Goal: Navigation & Orientation: Find specific page/section

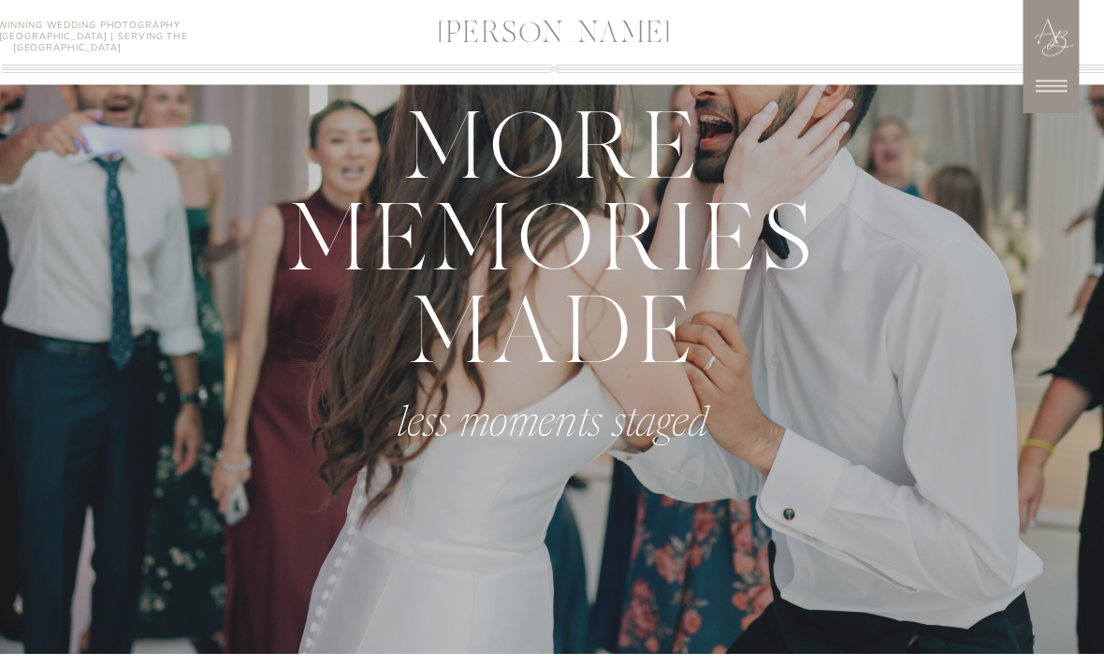
scroll to position [922, 0]
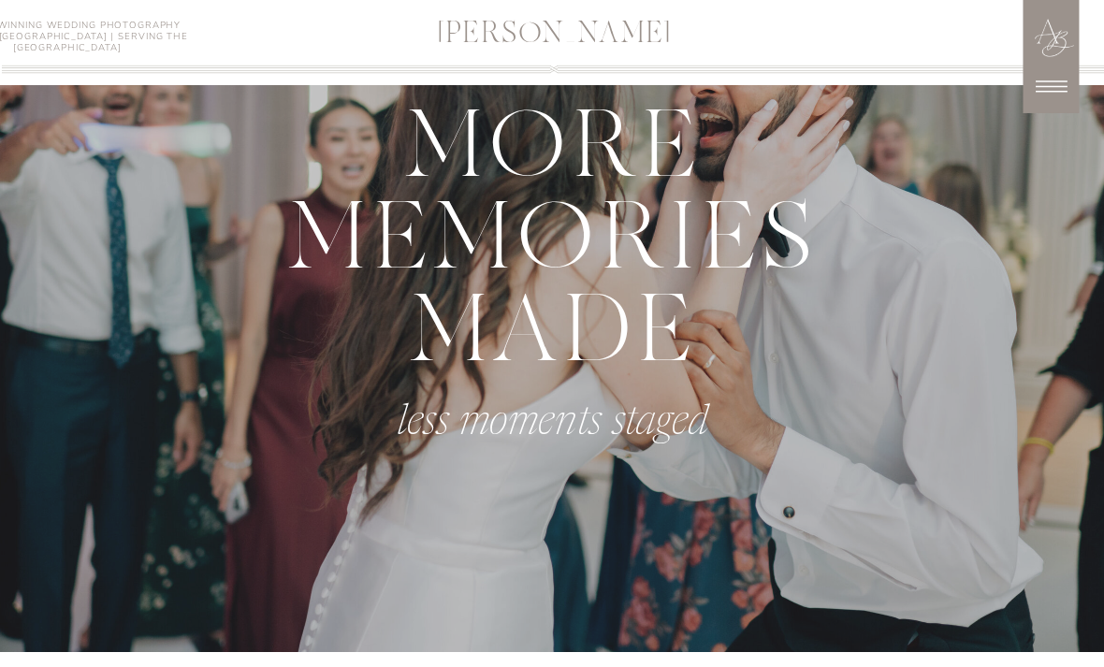
click at [1052, 88] on icon at bounding box center [1052, 87] width 46 height 46
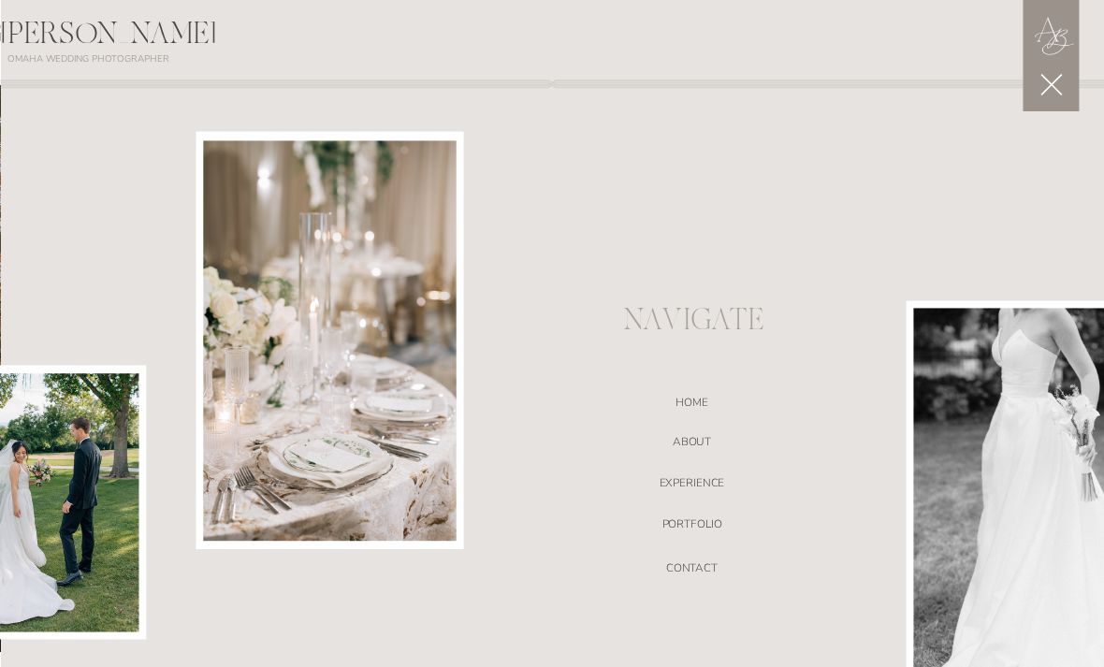
click at [701, 440] on nav "ABOUT" at bounding box center [692, 444] width 390 height 19
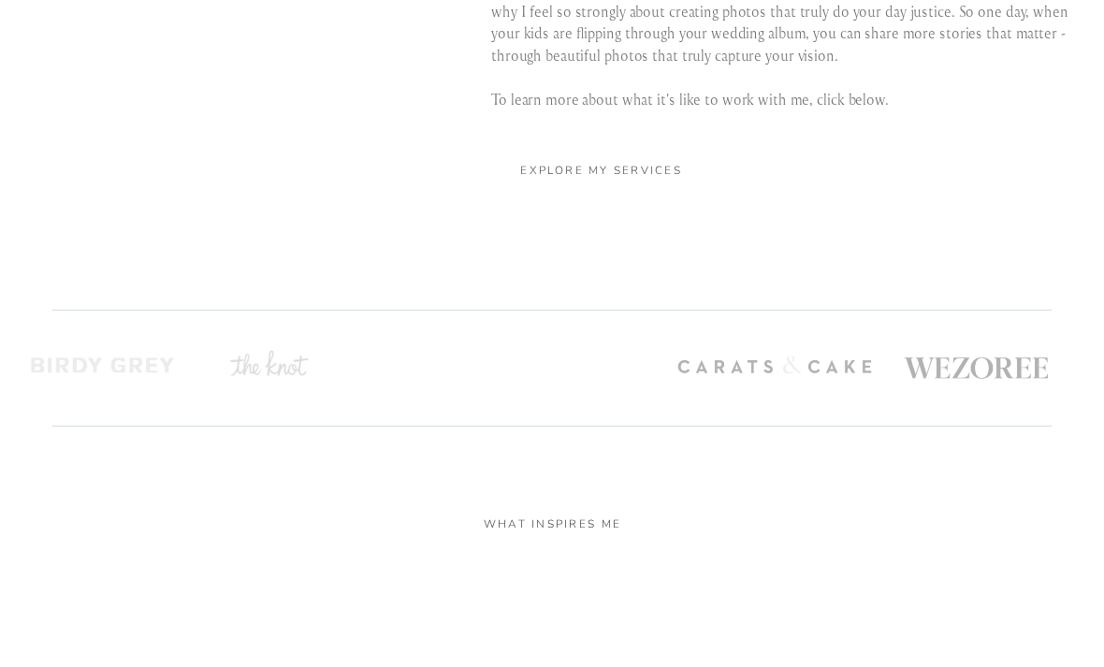
scroll to position [3766, 0]
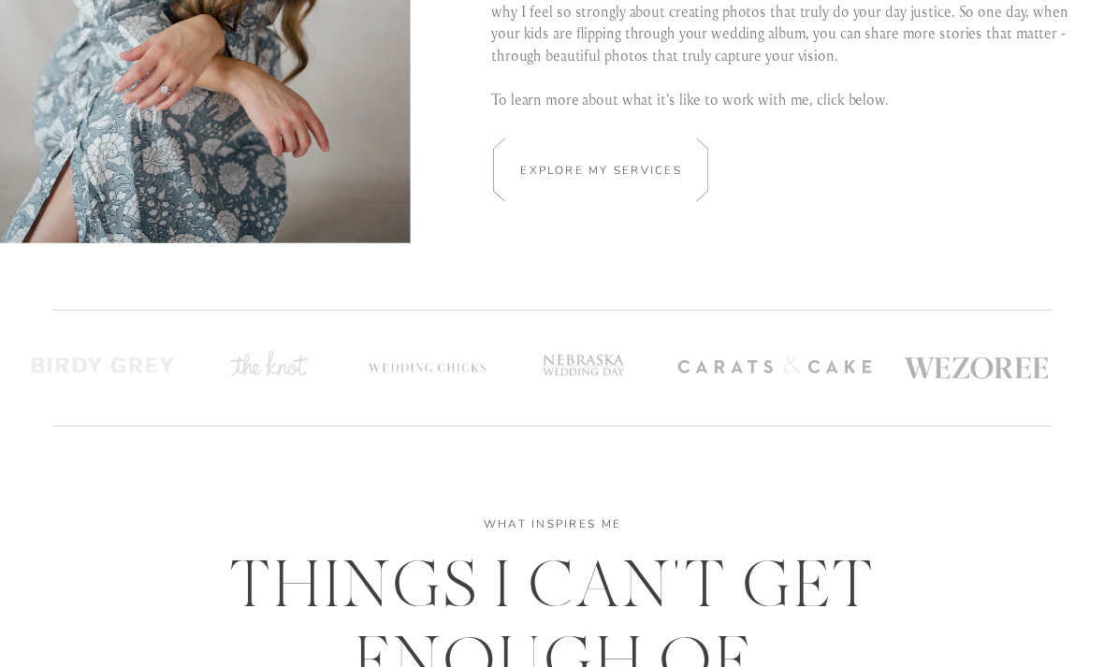
click at [661, 178] on h2 "Explore my services" at bounding box center [602, 170] width 174 height 18
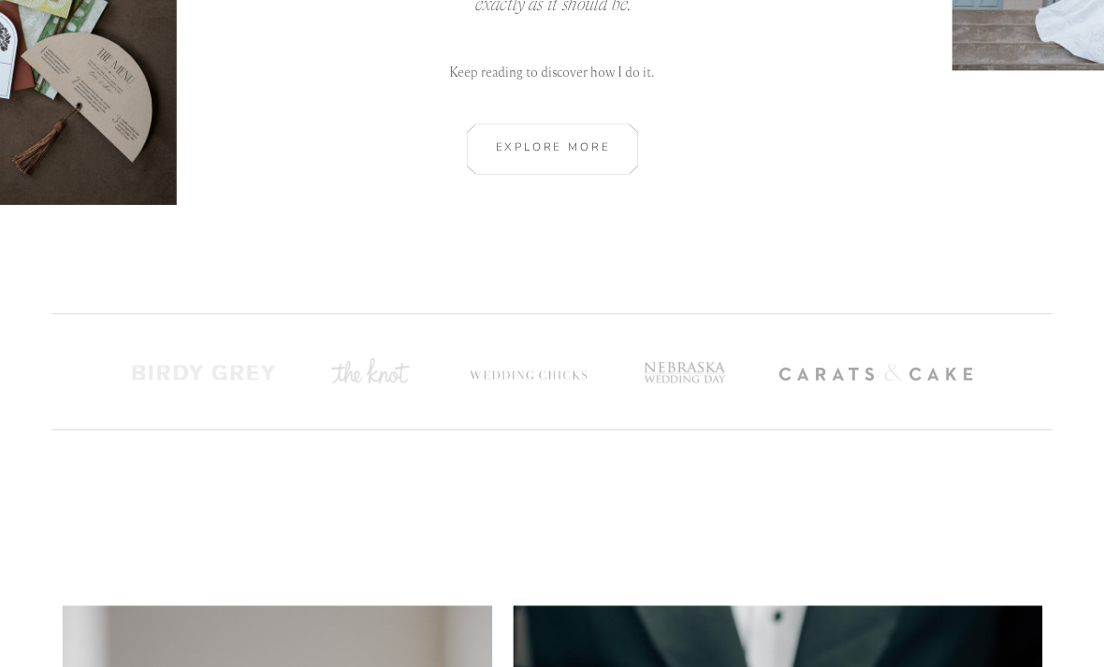
click at [619, 137] on div at bounding box center [553, 149] width 248 height 51
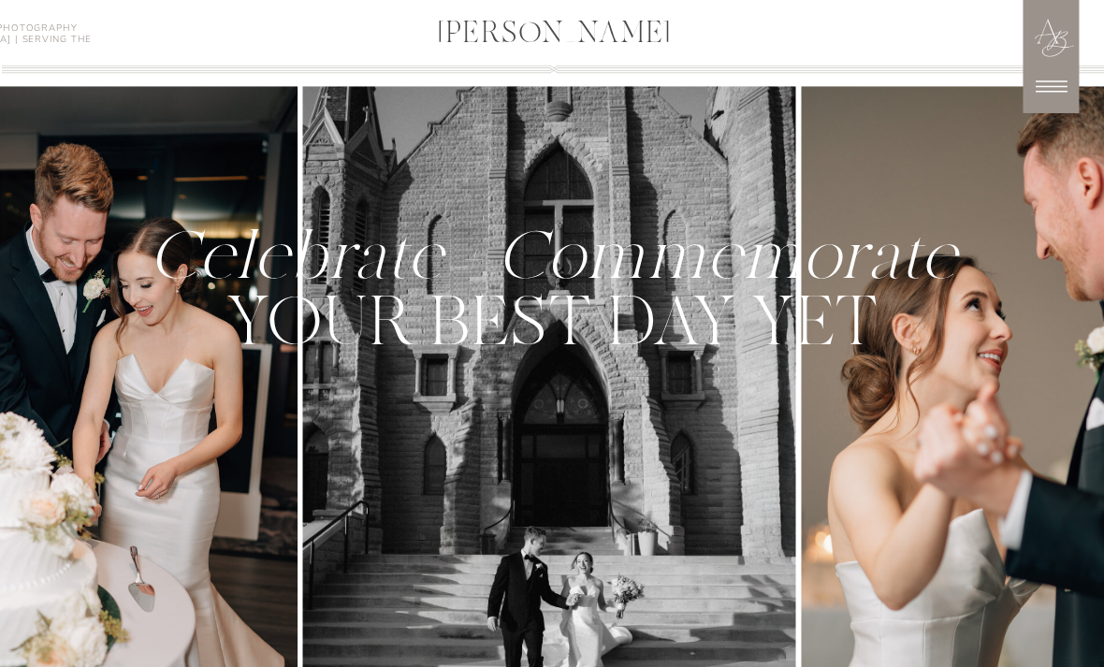
click at [1056, 84] on icon at bounding box center [1052, 87] width 46 height 46
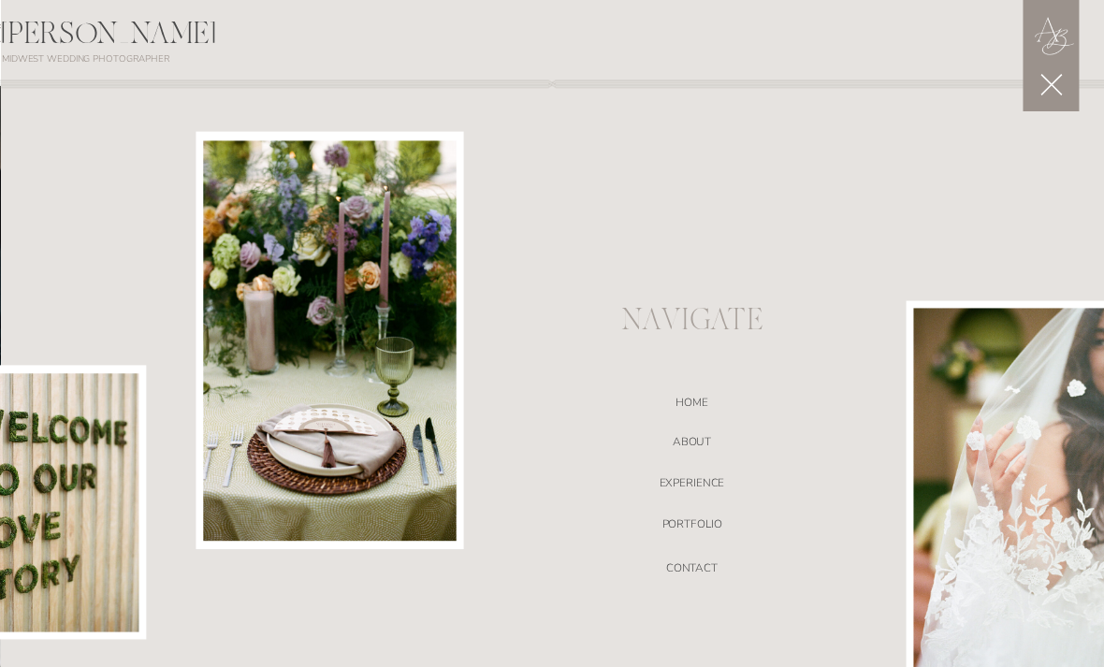
click at [707, 396] on nav "Home" at bounding box center [692, 405] width 390 height 19
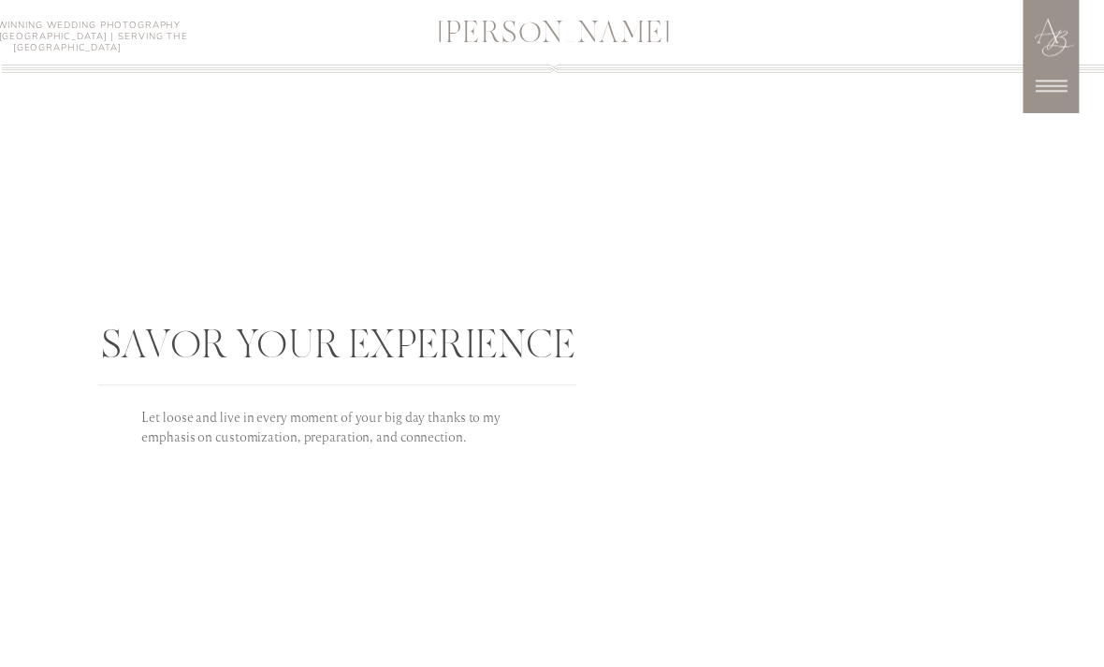
scroll to position [3662, 0]
